Goal: Check status: Check status

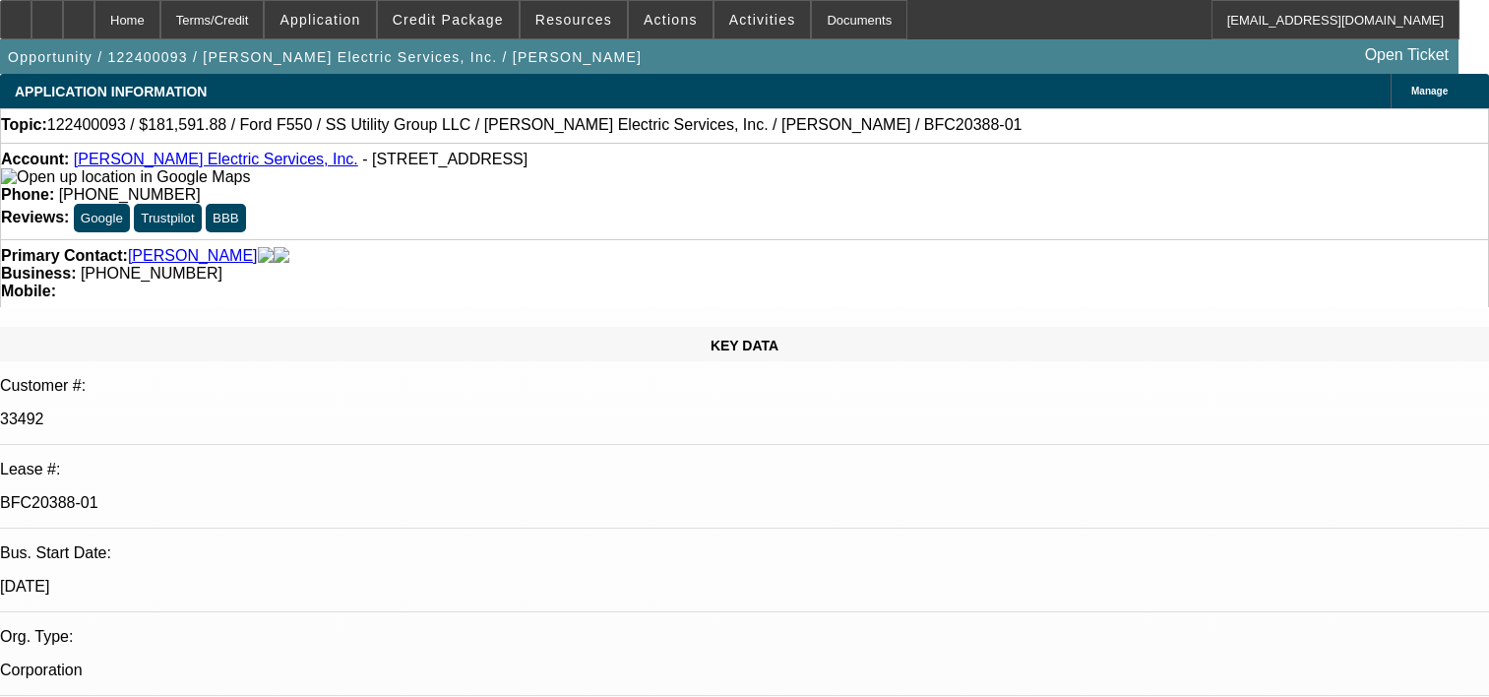
select select "0.1"
select select "0"
select select "6"
select select "0.1"
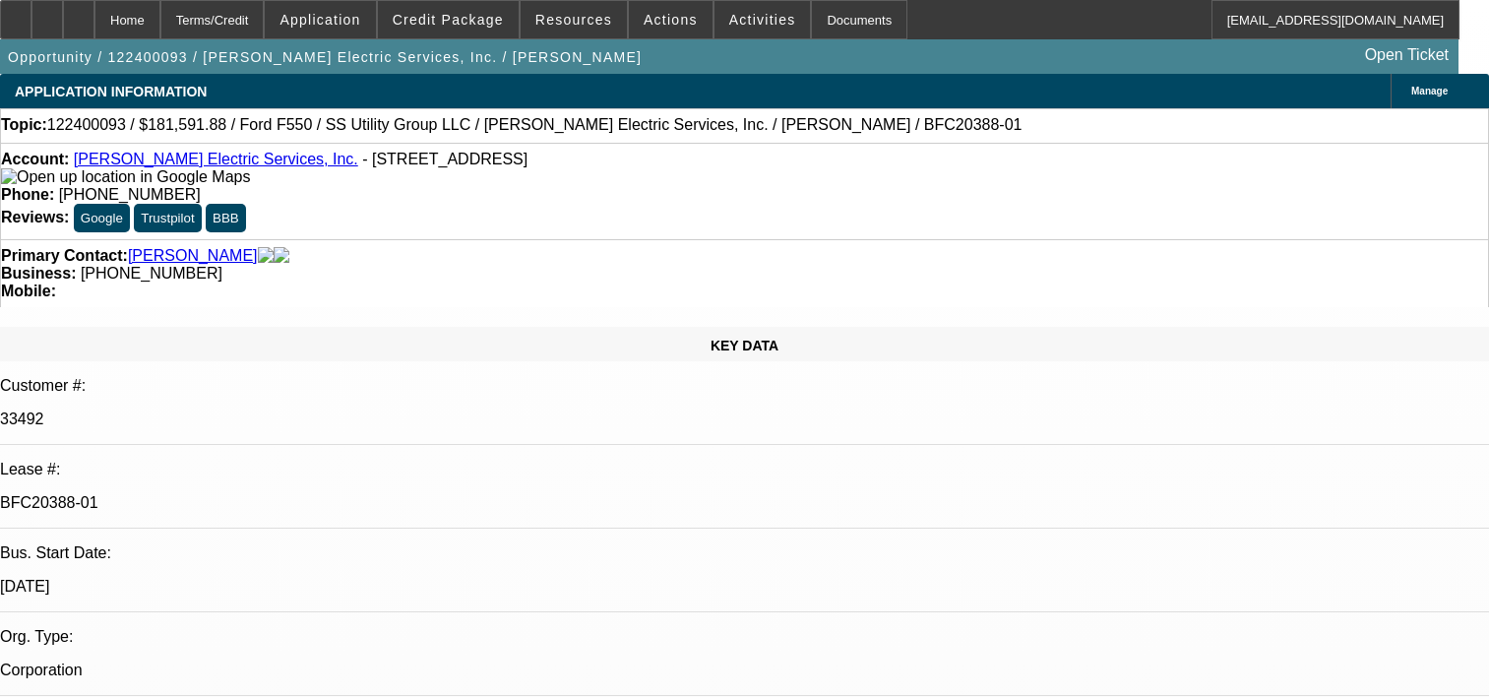
select select "0"
select select "6"
select select "0.2"
select select "2"
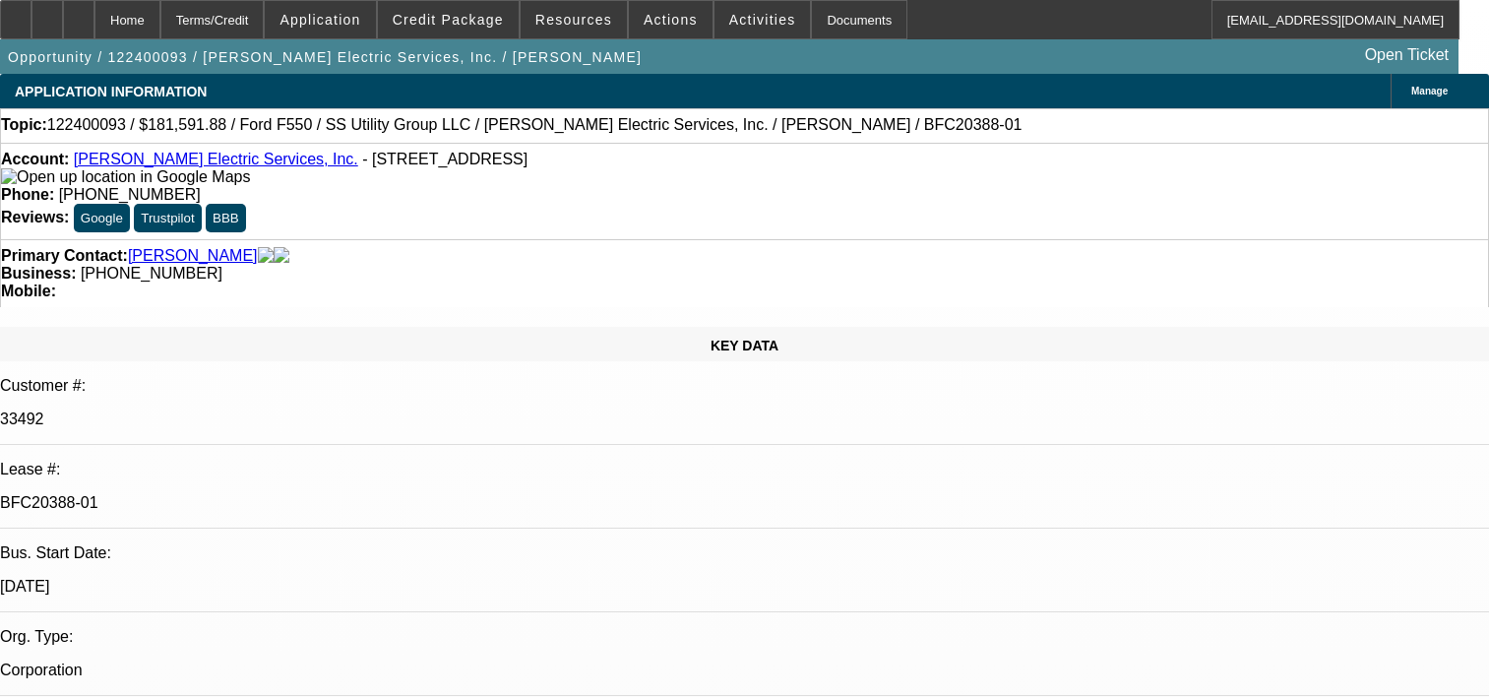
select select "2"
select select "0"
select select "6"
select select "0.15"
select select "0"
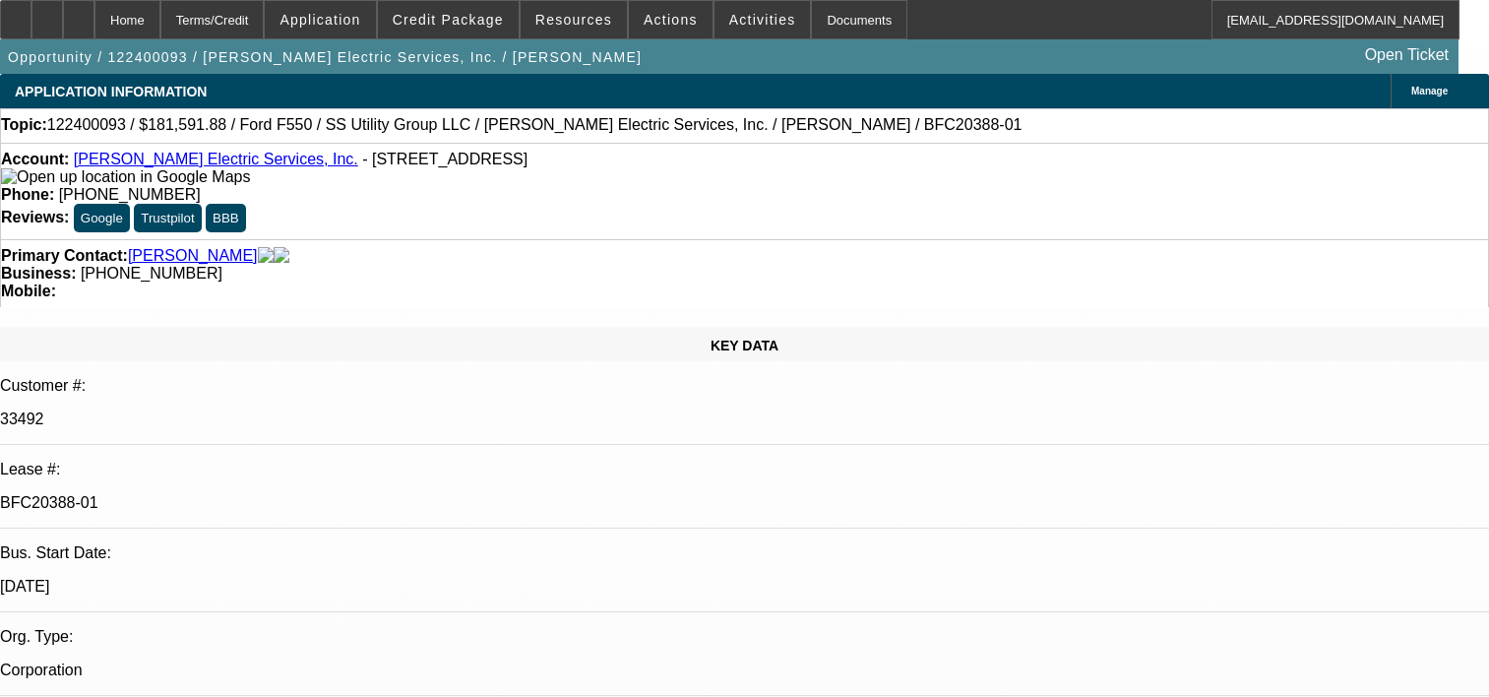
select select "0"
select select "6"
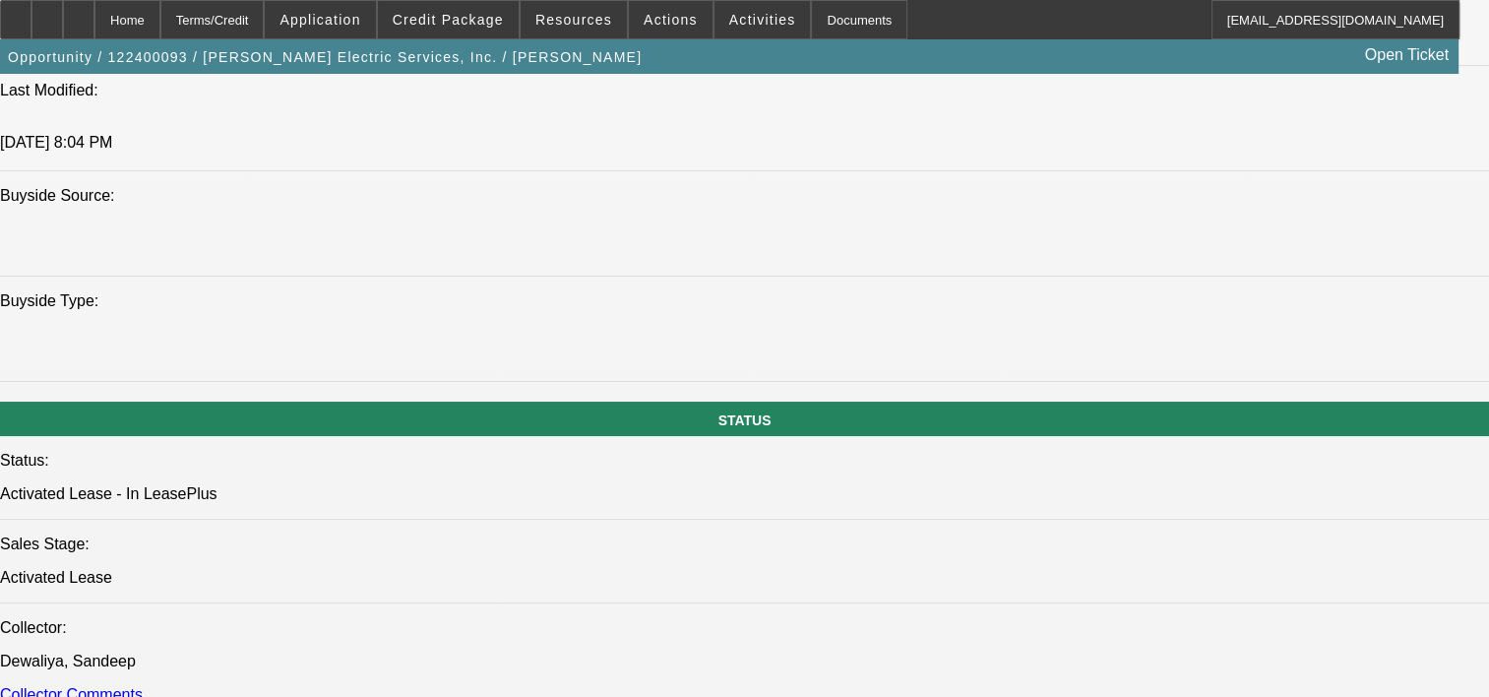
scroll to position [1866, 0]
